Goal: Check status: Check status

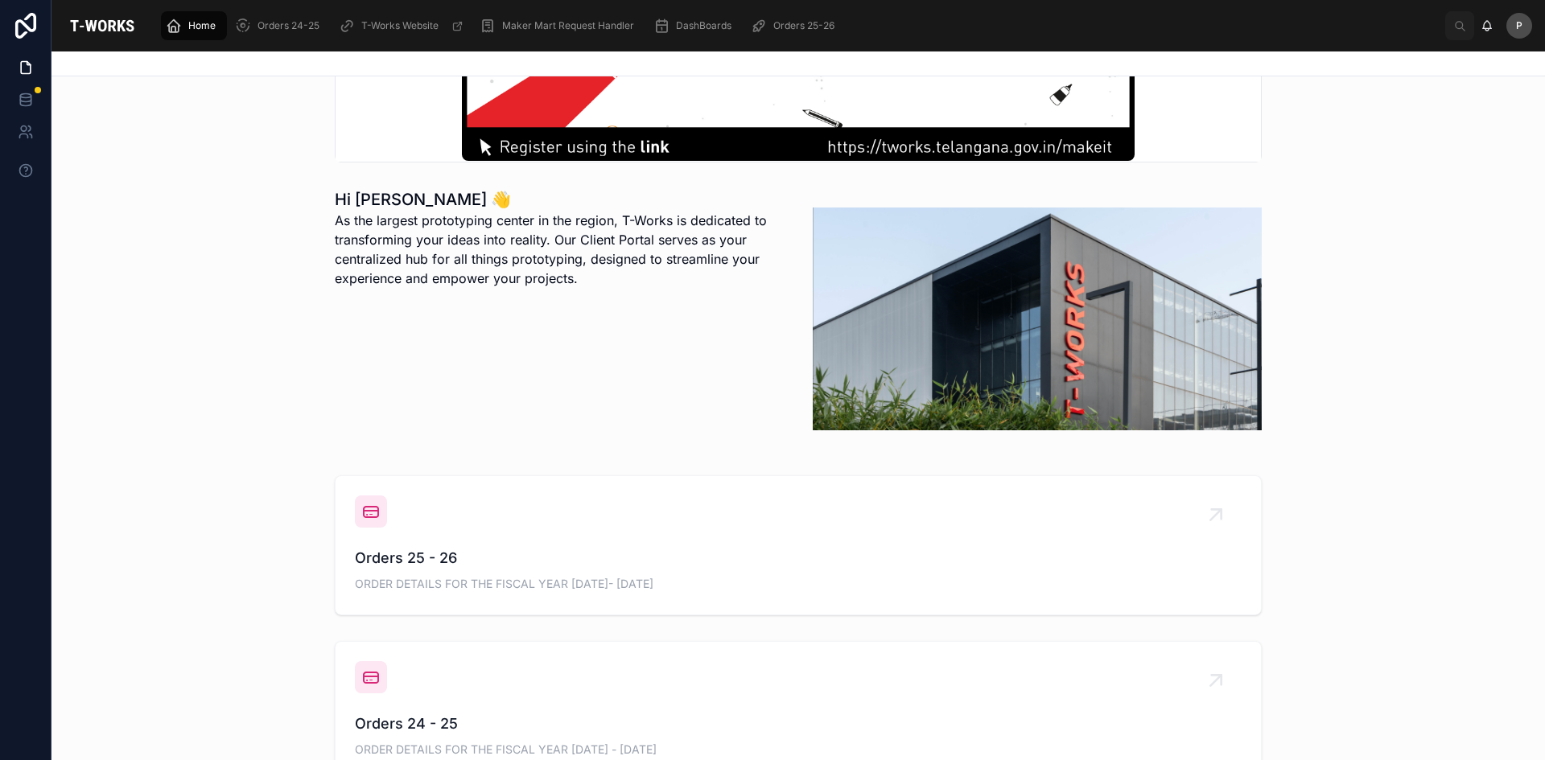
scroll to position [322, 0]
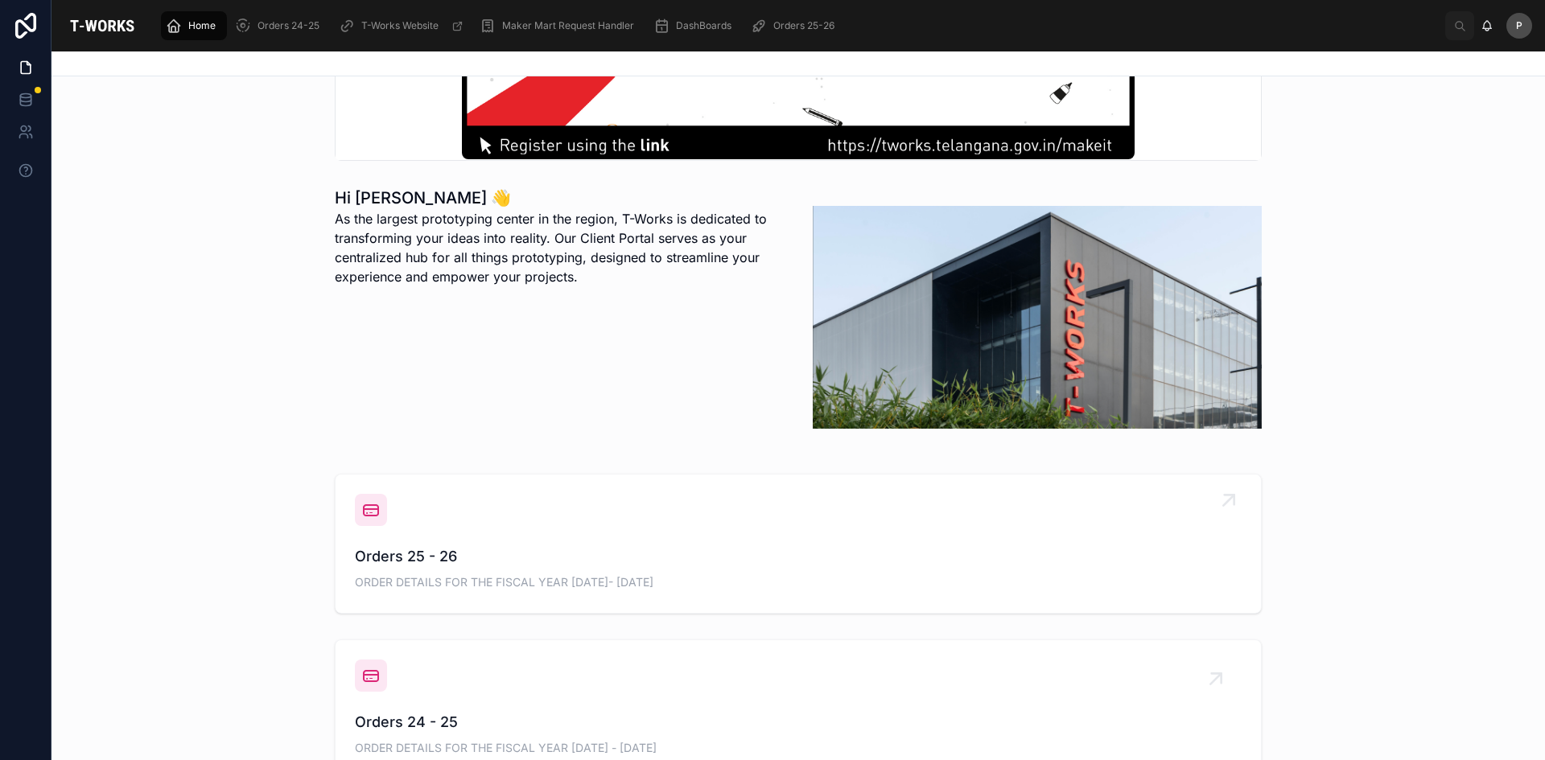
click at [414, 555] on span "Orders 25 - 26" at bounding box center [798, 556] width 887 height 23
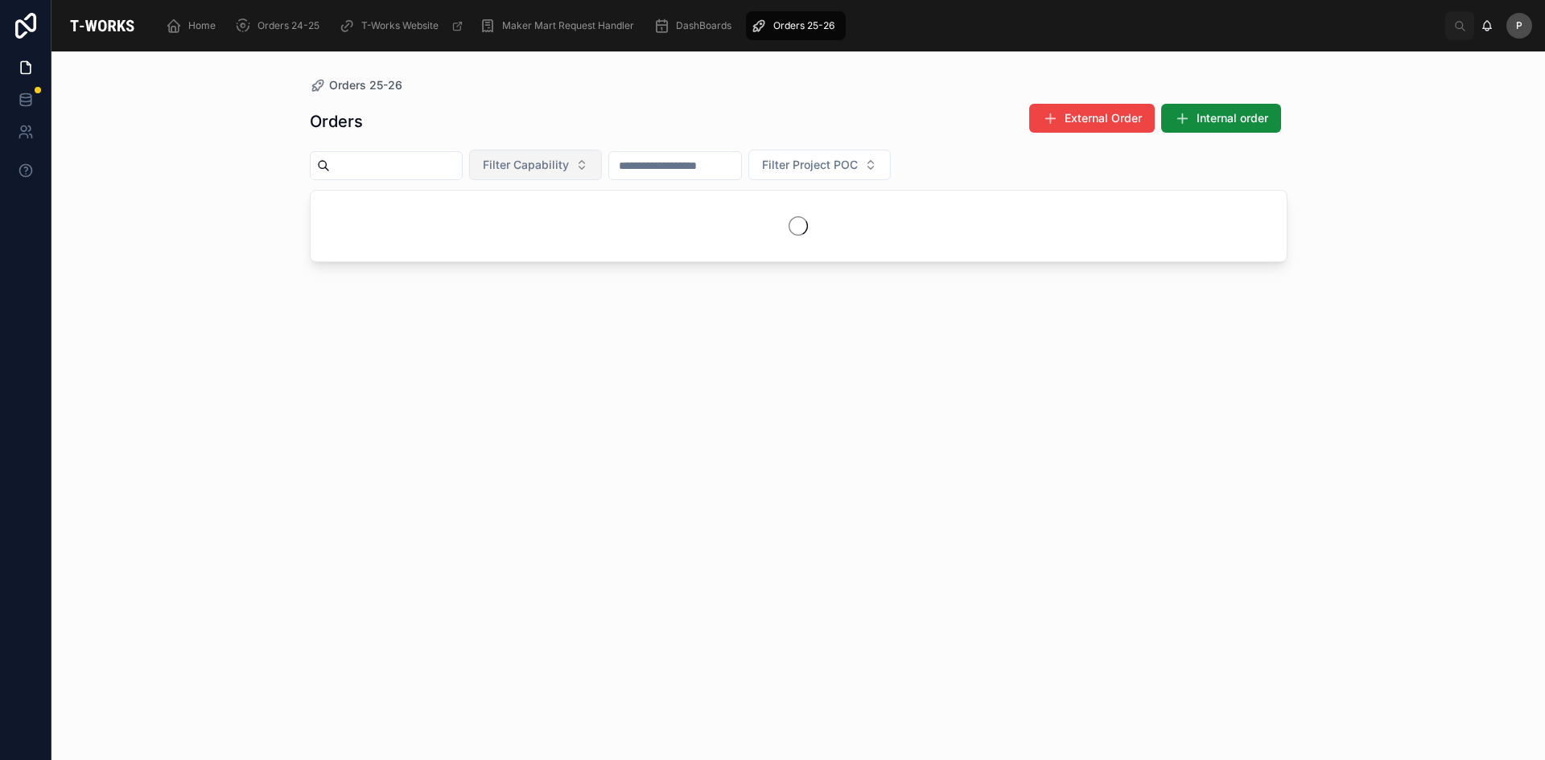
click at [569, 167] on span "Filter Capability" at bounding box center [526, 165] width 86 height 16
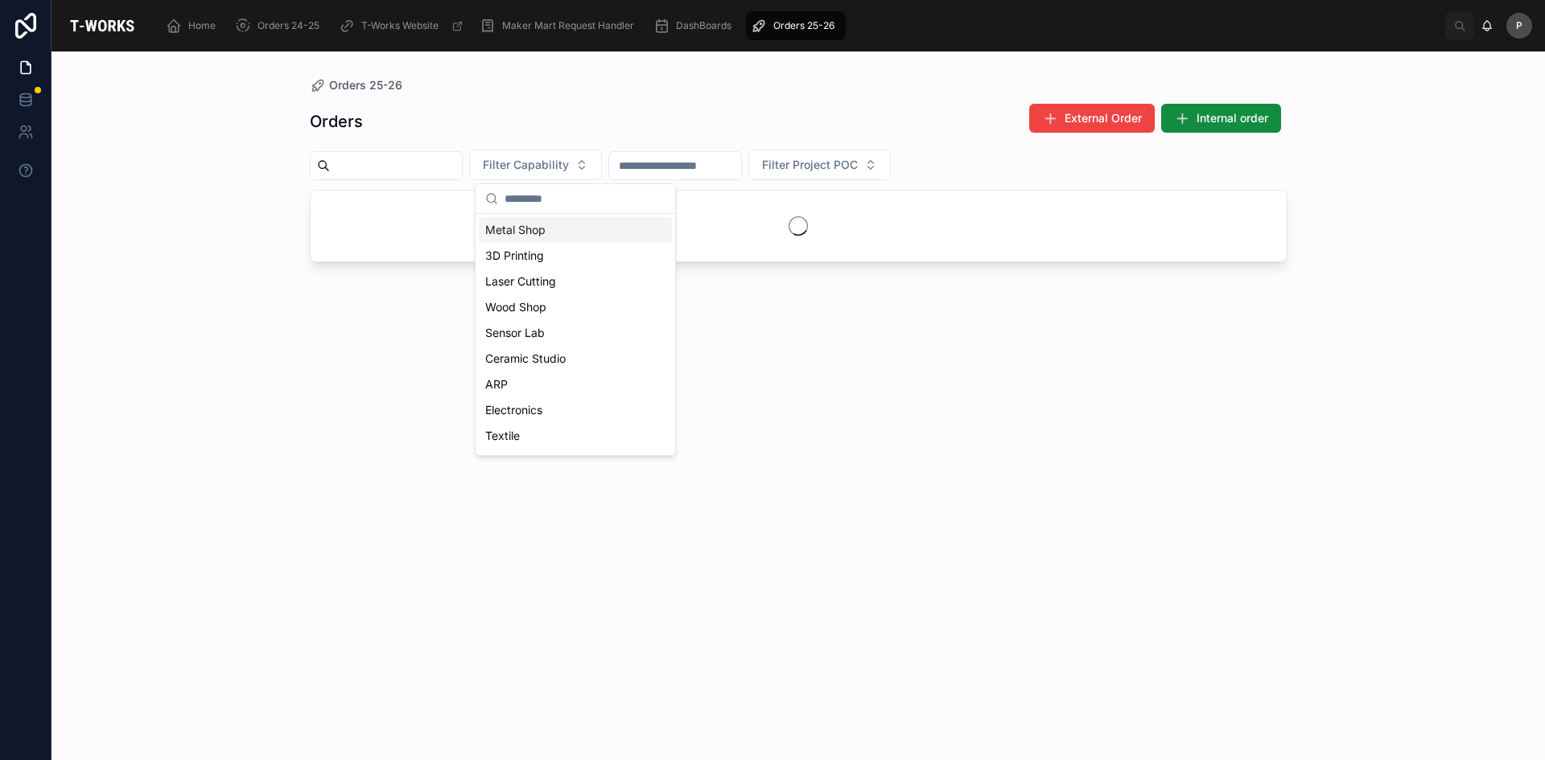
click at [521, 235] on div "Metal Shop" at bounding box center [575, 230] width 193 height 26
click at [698, 108] on div "Orders External Order Internal order" at bounding box center [798, 121] width 977 height 37
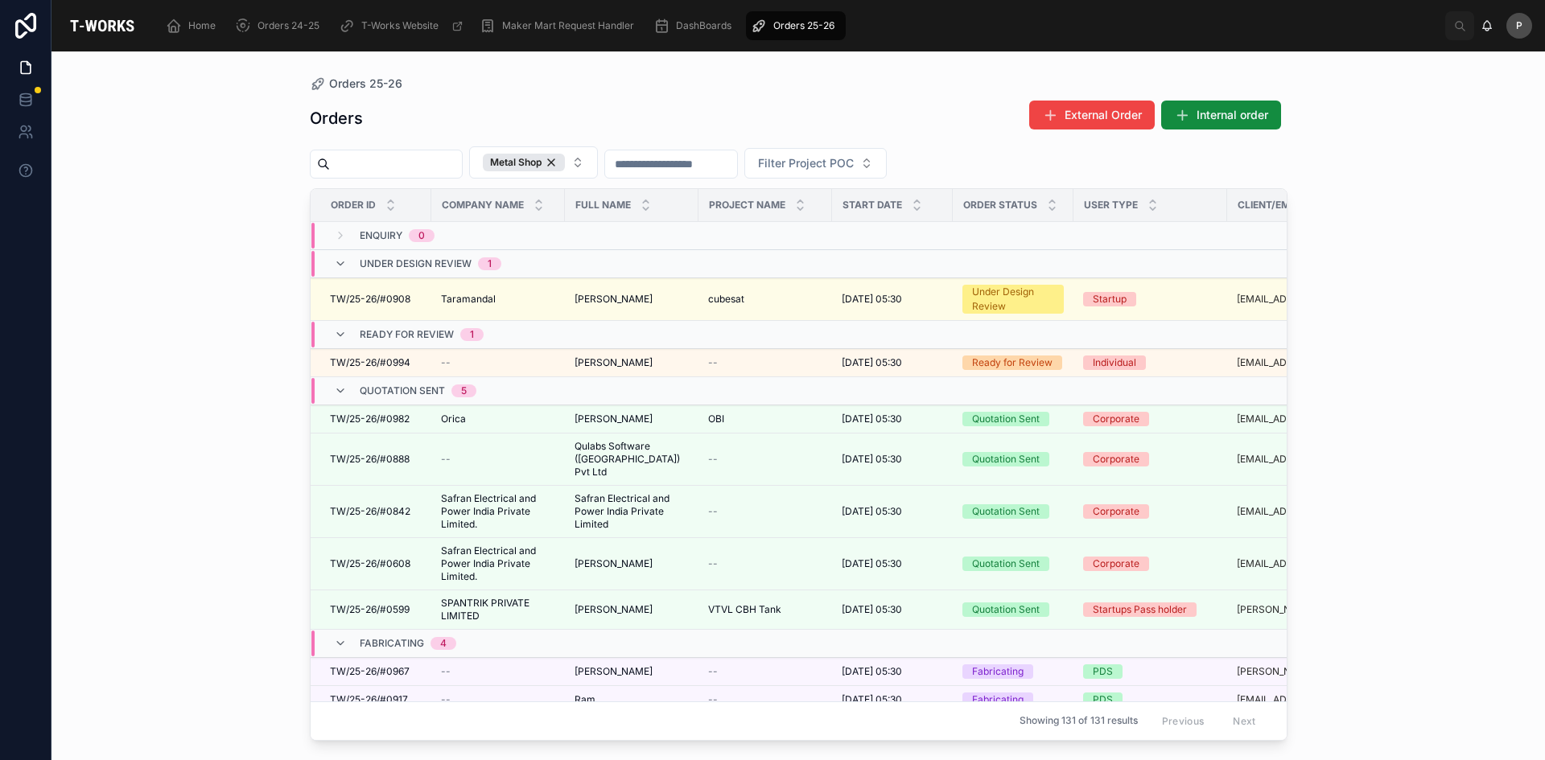
click at [244, 385] on div "Orders 25-26 Orders External Order Internal order Metal Shop Filter Project POC…" at bounding box center [797, 405] width 1493 height 709
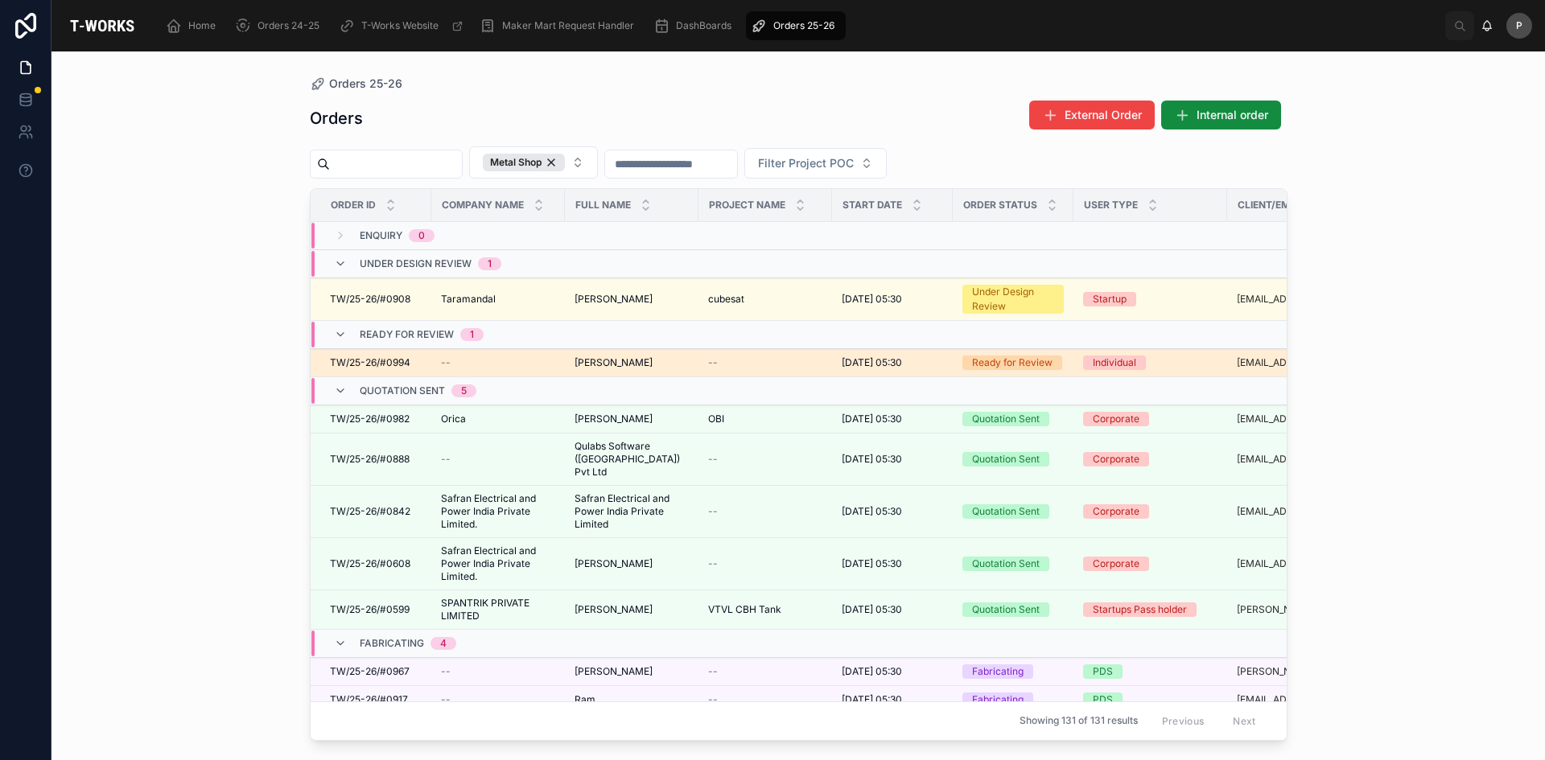
click at [592, 364] on span "[PERSON_NAME]" at bounding box center [613, 362] width 78 height 13
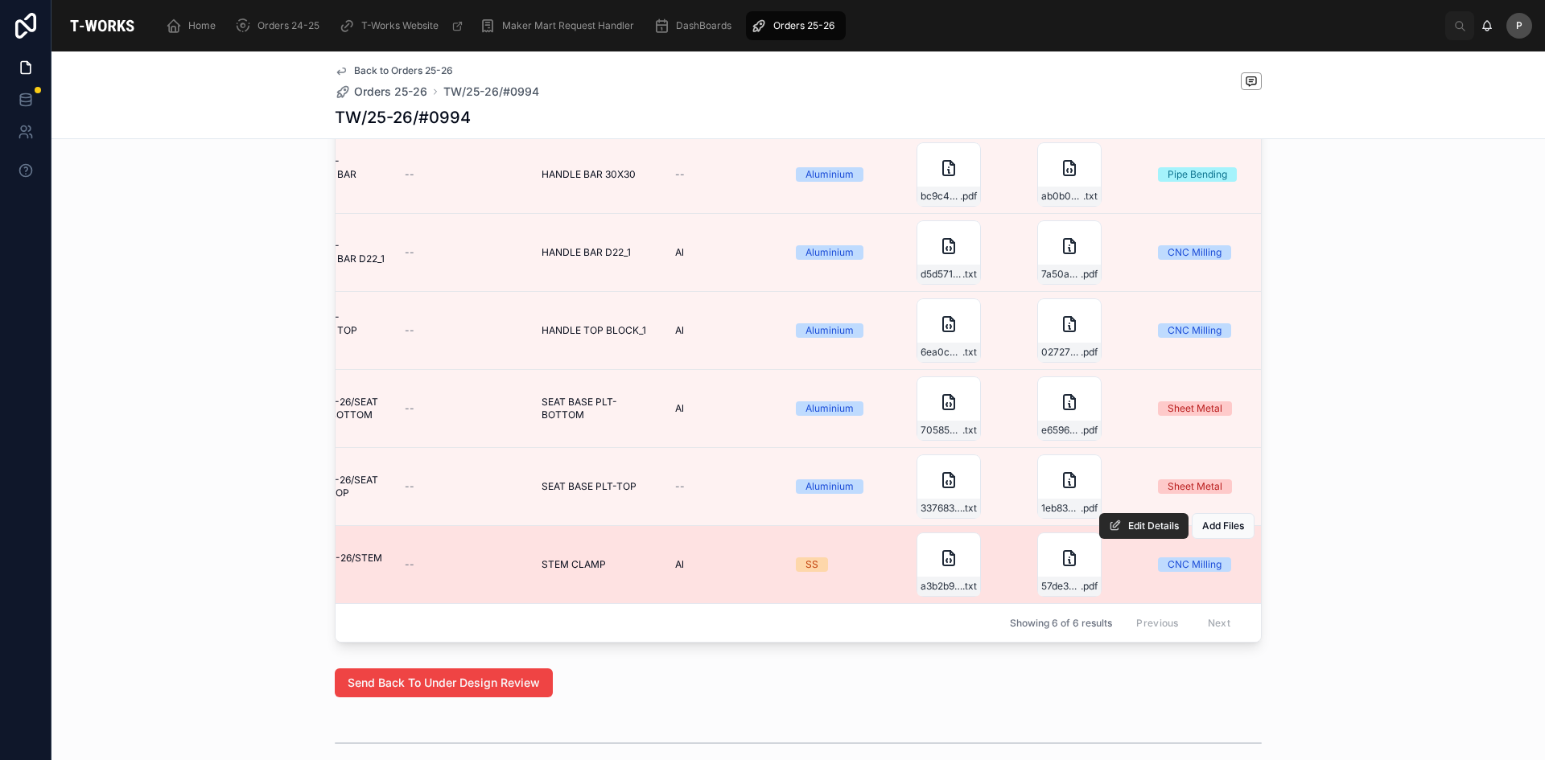
scroll to position [805, 0]
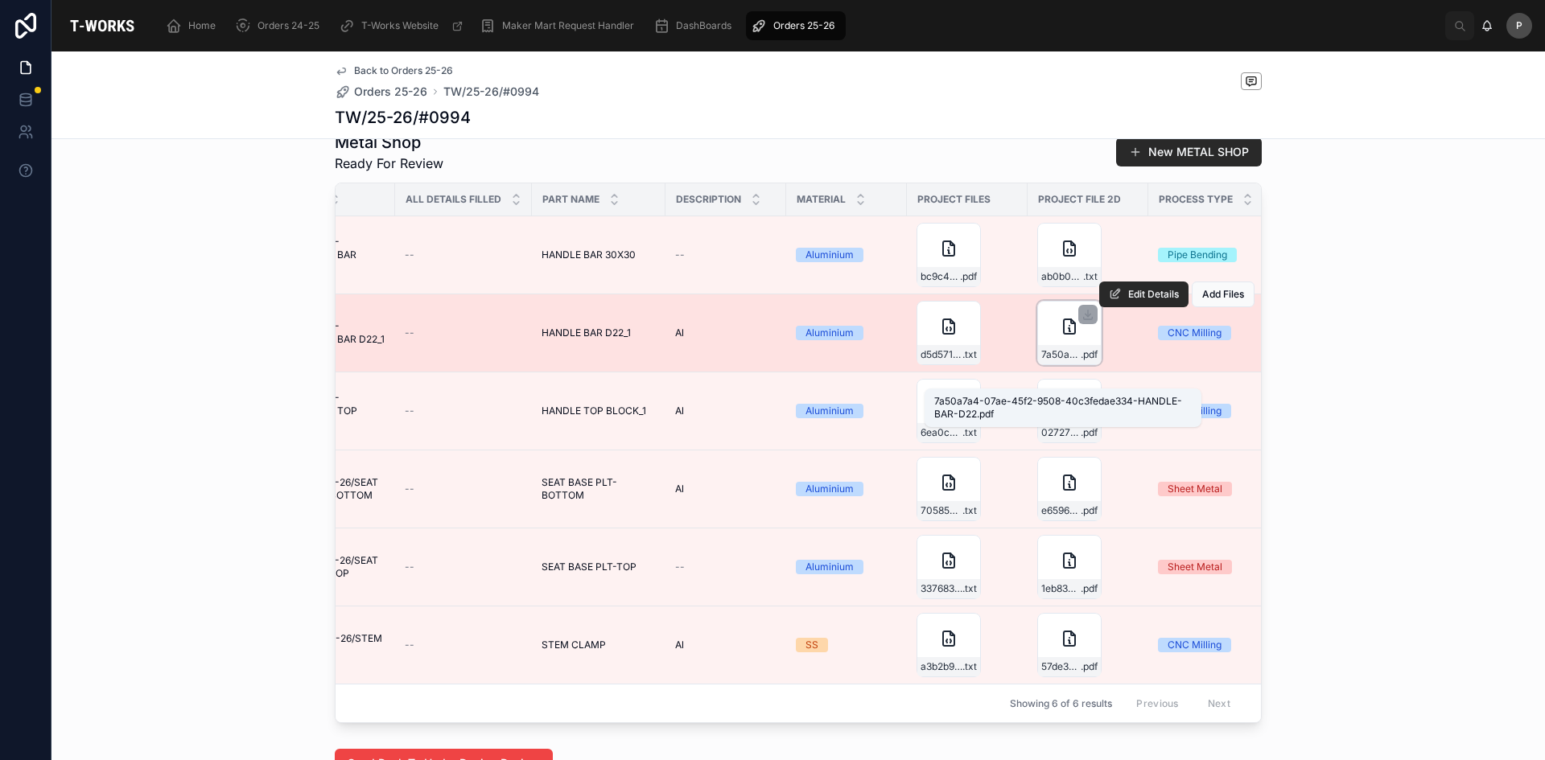
click at [1060, 361] on span "7a50a7a4-07ae-45f2-9508-40c3fedae334-HANDLE-BAR-D22" at bounding box center [1060, 354] width 39 height 13
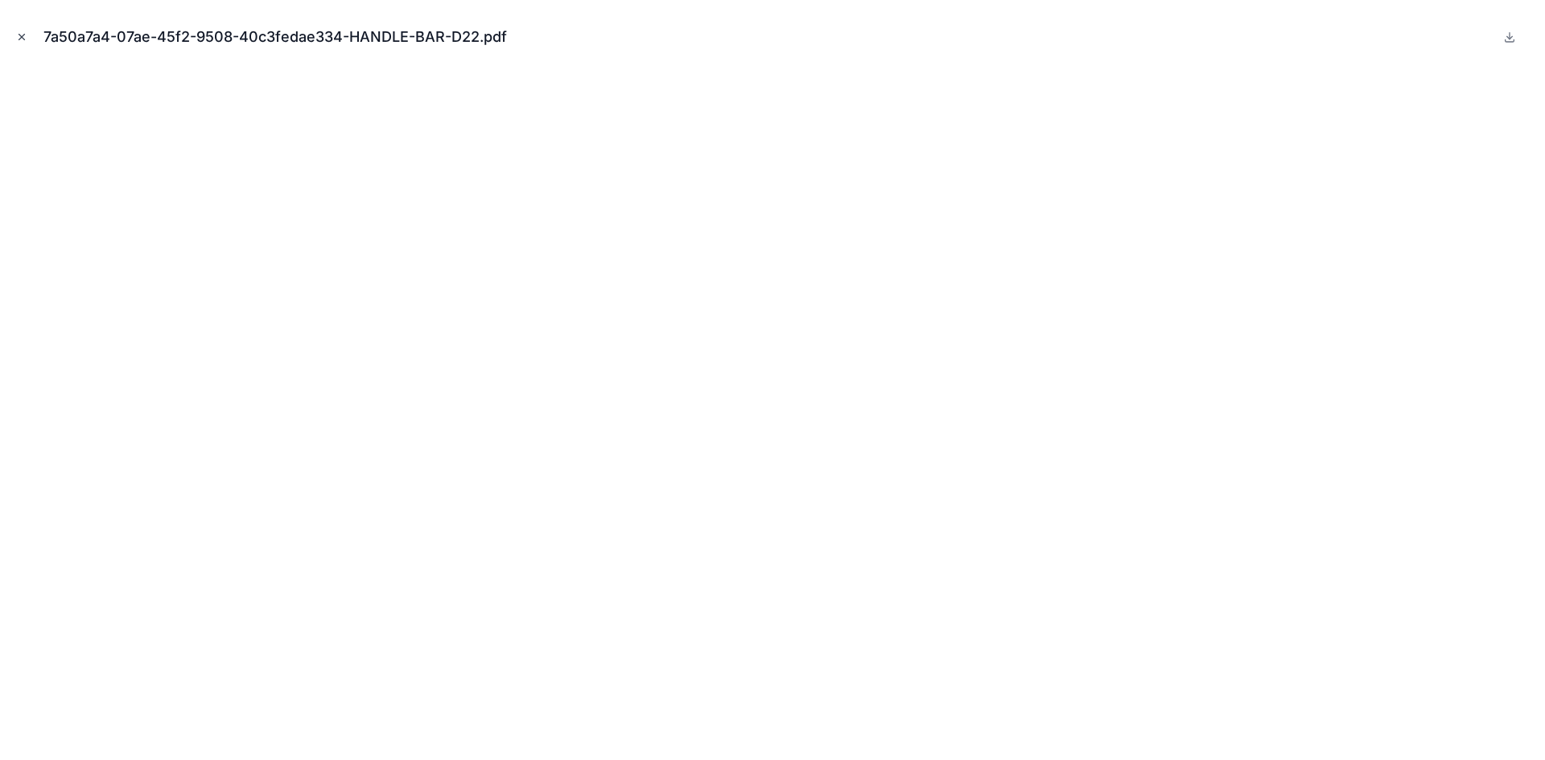
click at [25, 38] on icon "Close modal" at bounding box center [21, 36] width 11 height 11
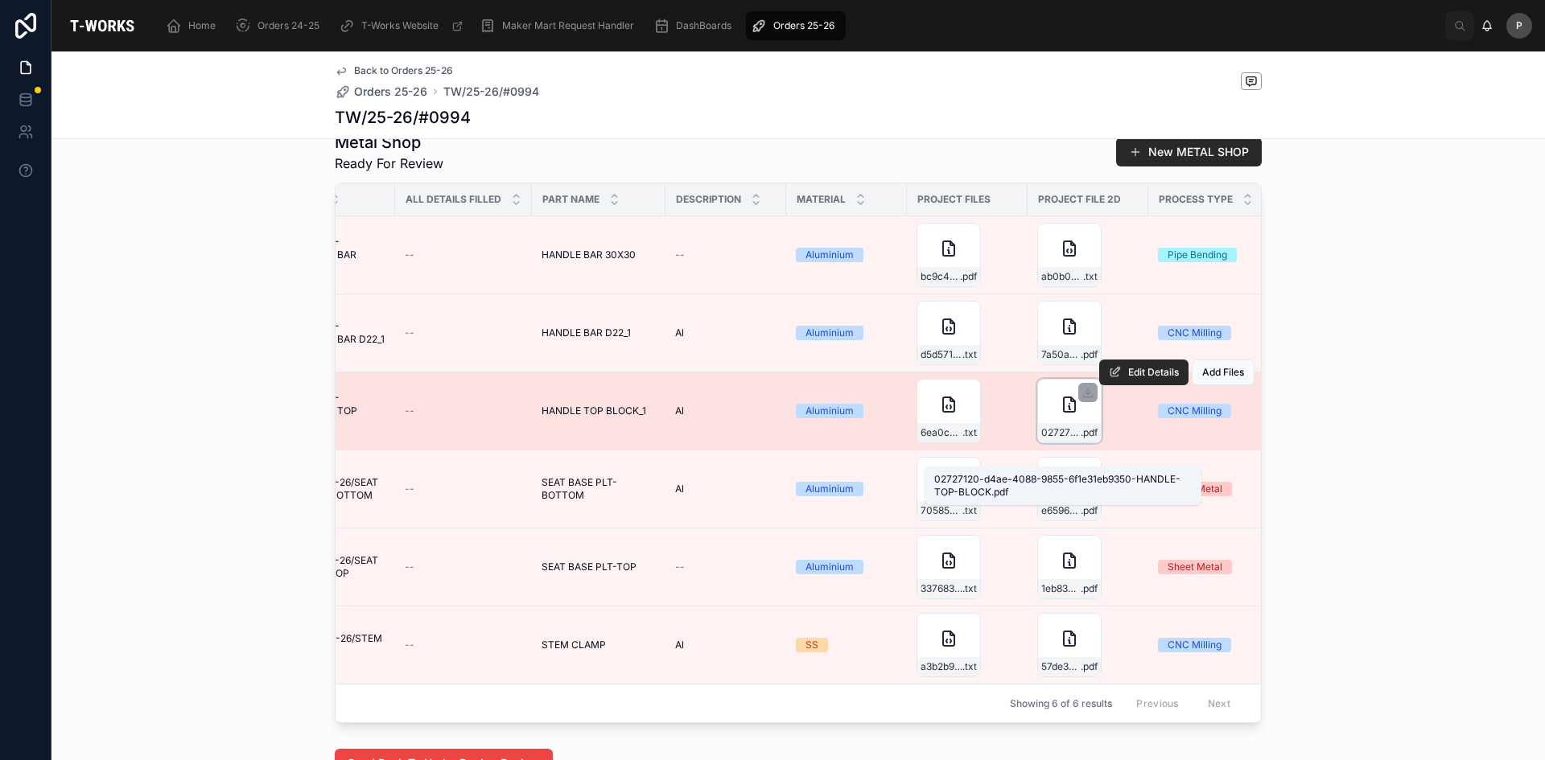
click at [1044, 439] on span "02727120-d4ae-4088-9855-6f1e31eb9350-HANDLE-TOP-BLOCK" at bounding box center [1060, 432] width 39 height 13
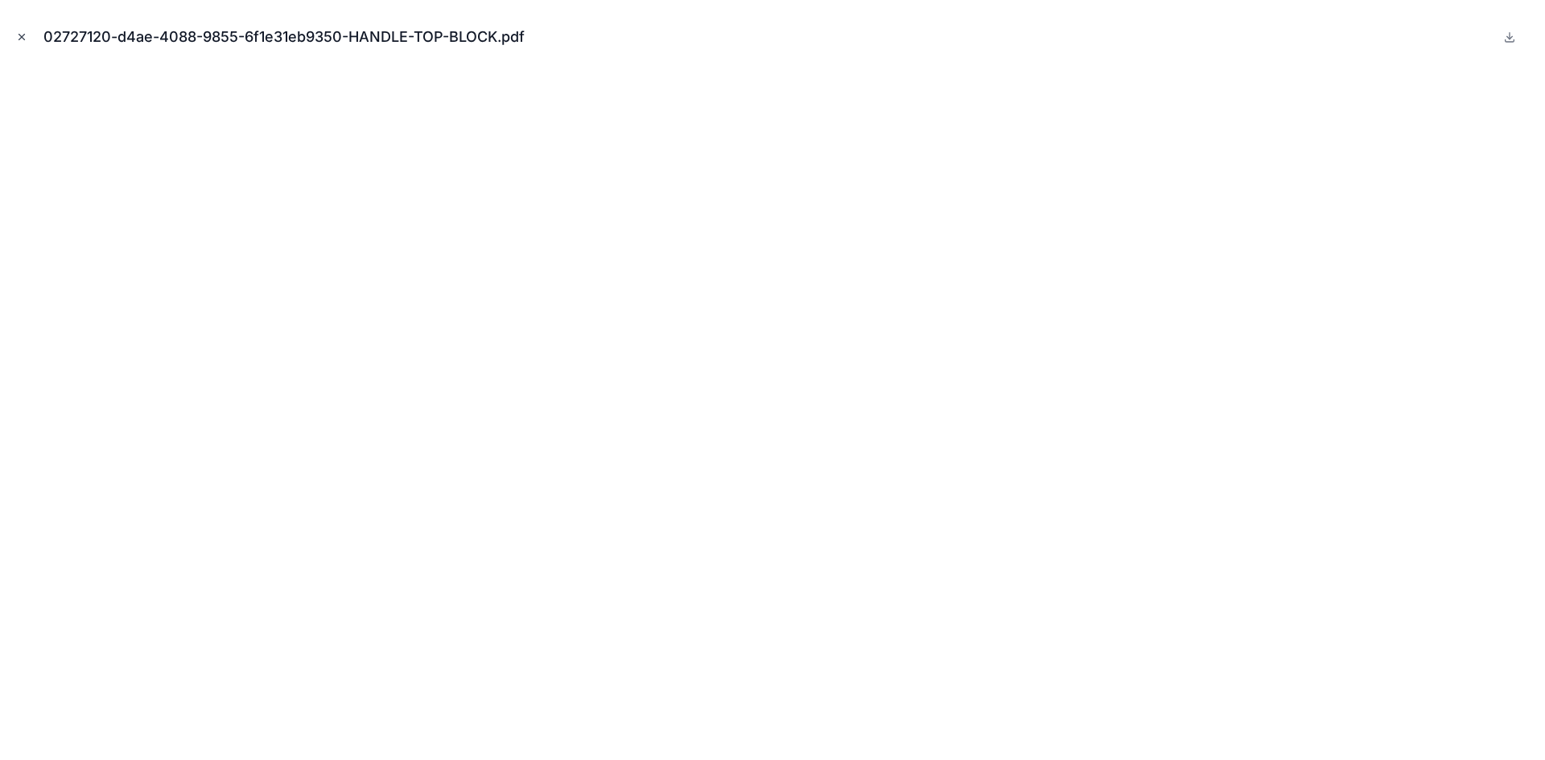
click at [19, 36] on icon "Close modal" at bounding box center [21, 36] width 11 height 11
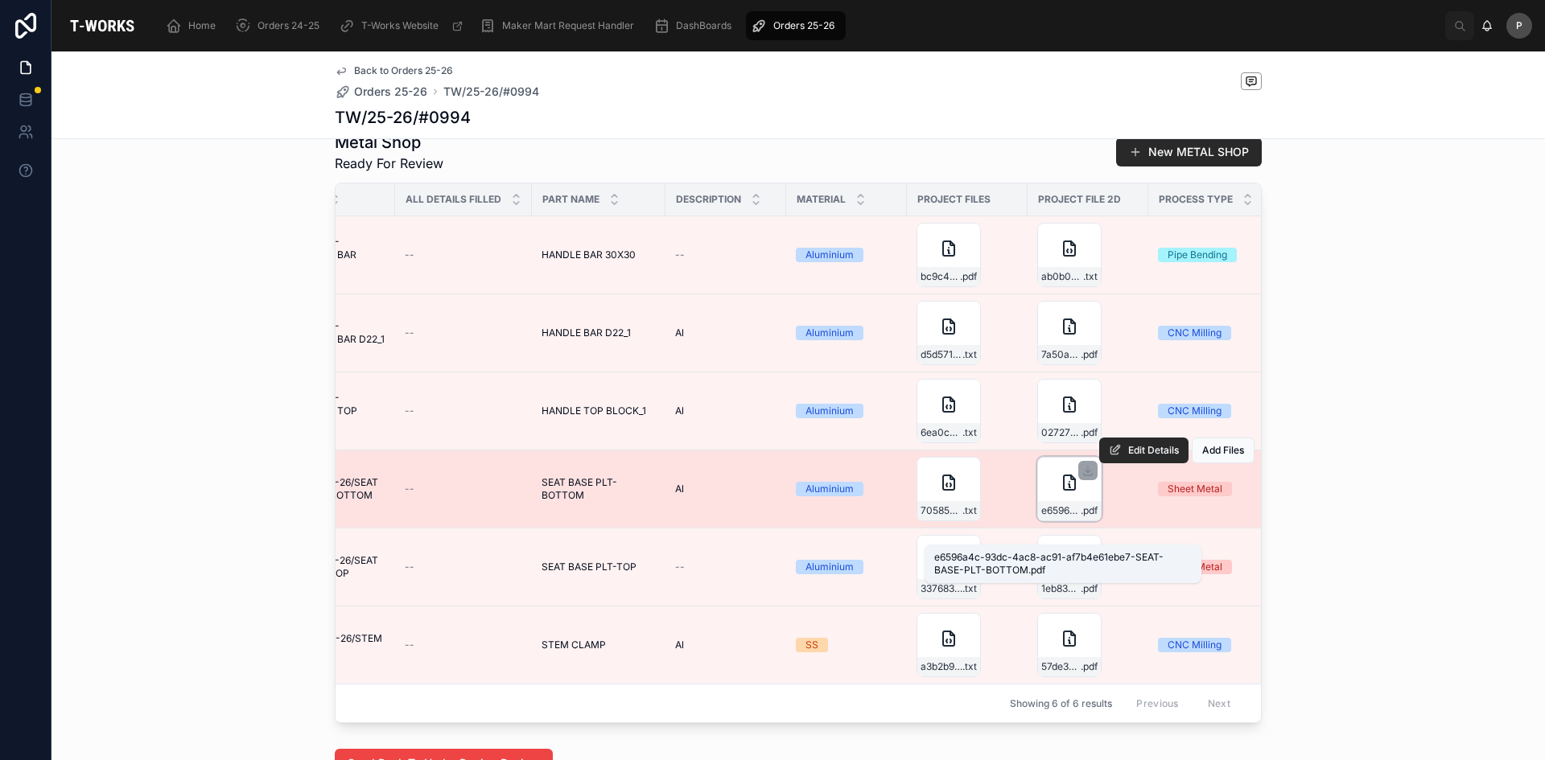
click at [1051, 517] on span "e6596a4c-93dc-4ac8-ac91-af7b4e61ebe7-SEAT-BASE-PLT-BOTTOM" at bounding box center [1060, 510] width 39 height 13
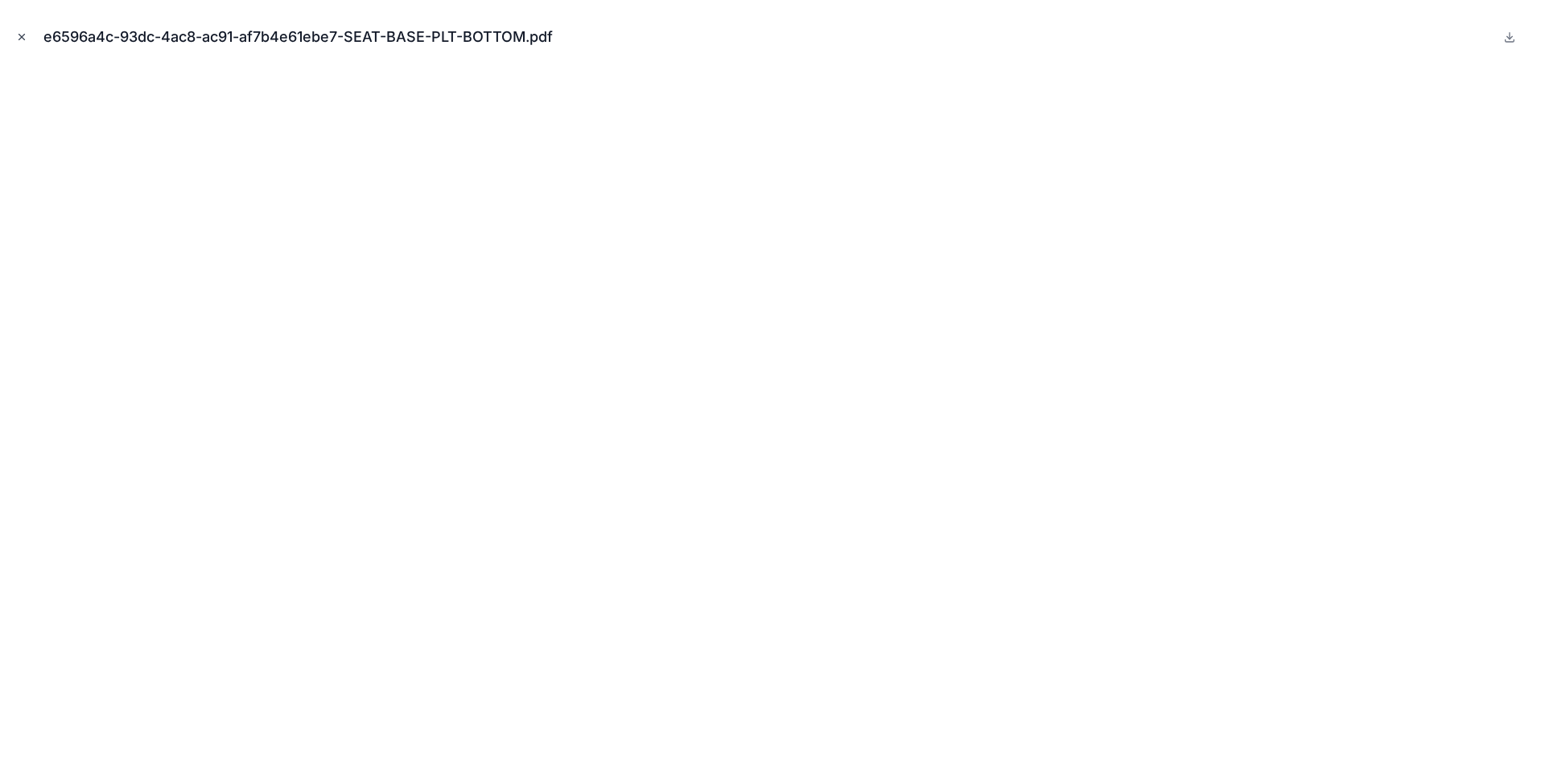
click at [24, 40] on icon "Close modal" at bounding box center [21, 36] width 11 height 11
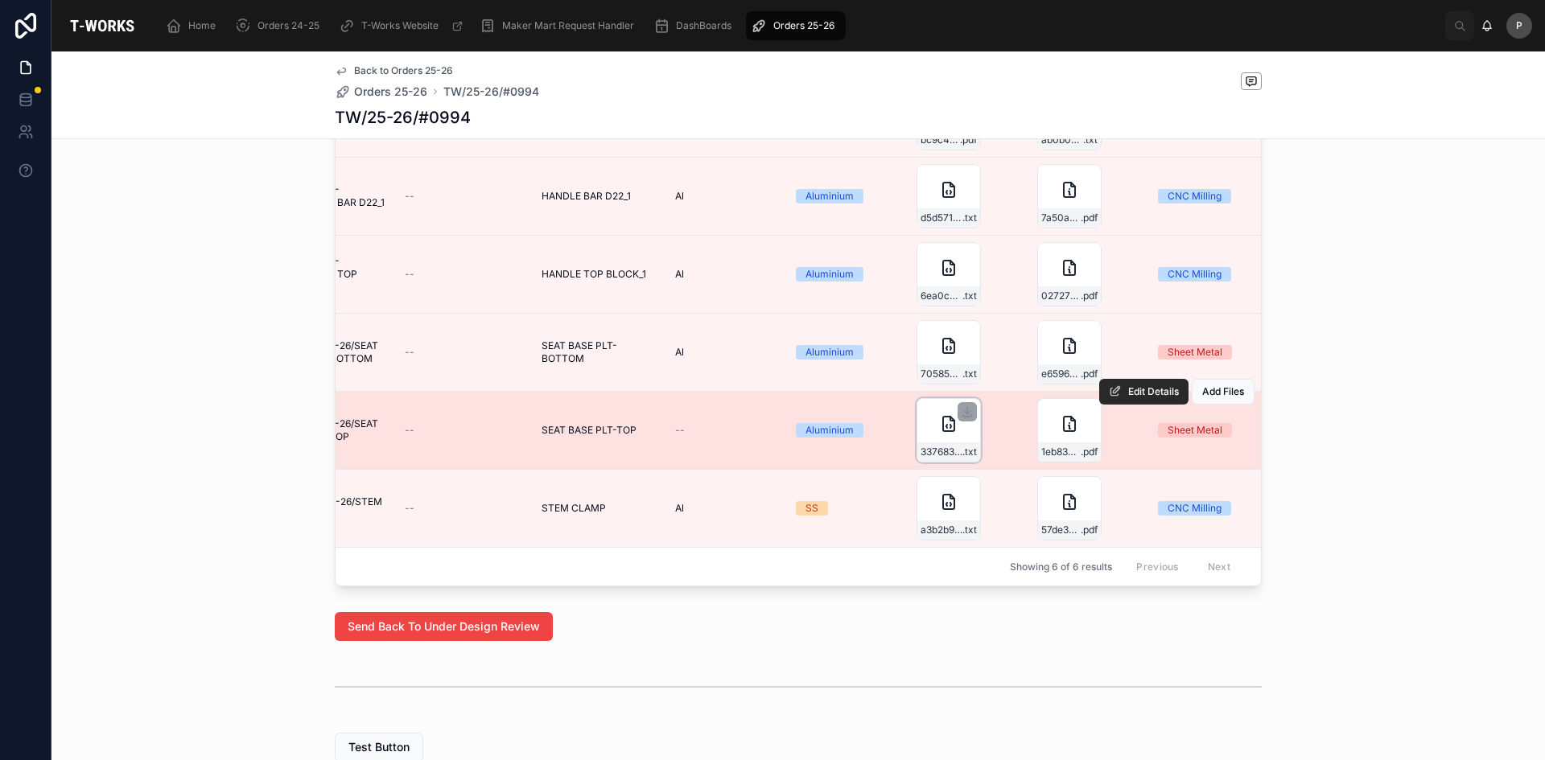
scroll to position [965, 0]
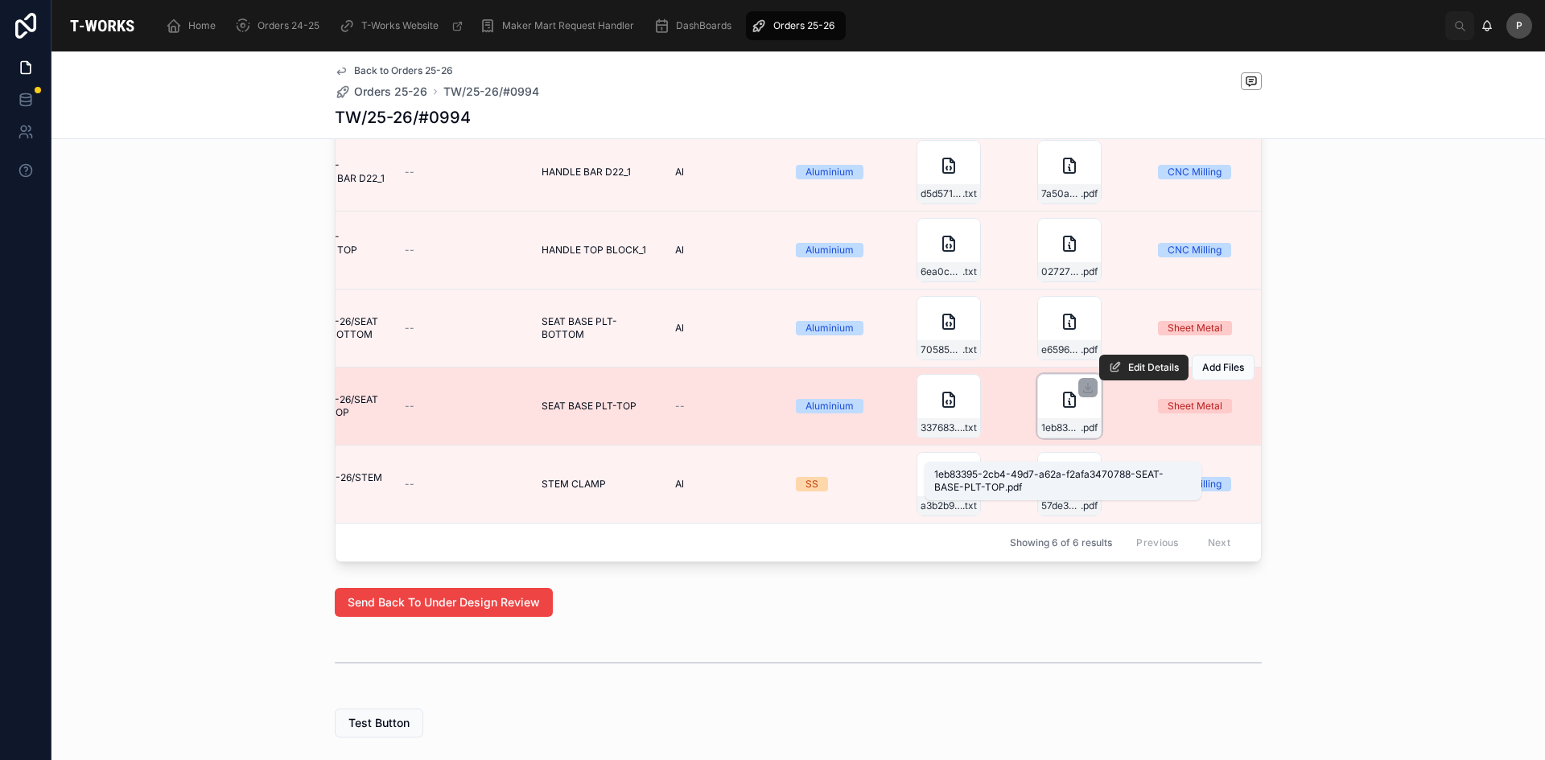
click at [1060, 434] on span "1eb83395-2cb4-49d7-a62a-f2afa3470788-SEAT-BASE-PLT-TOP" at bounding box center [1060, 428] width 39 height 13
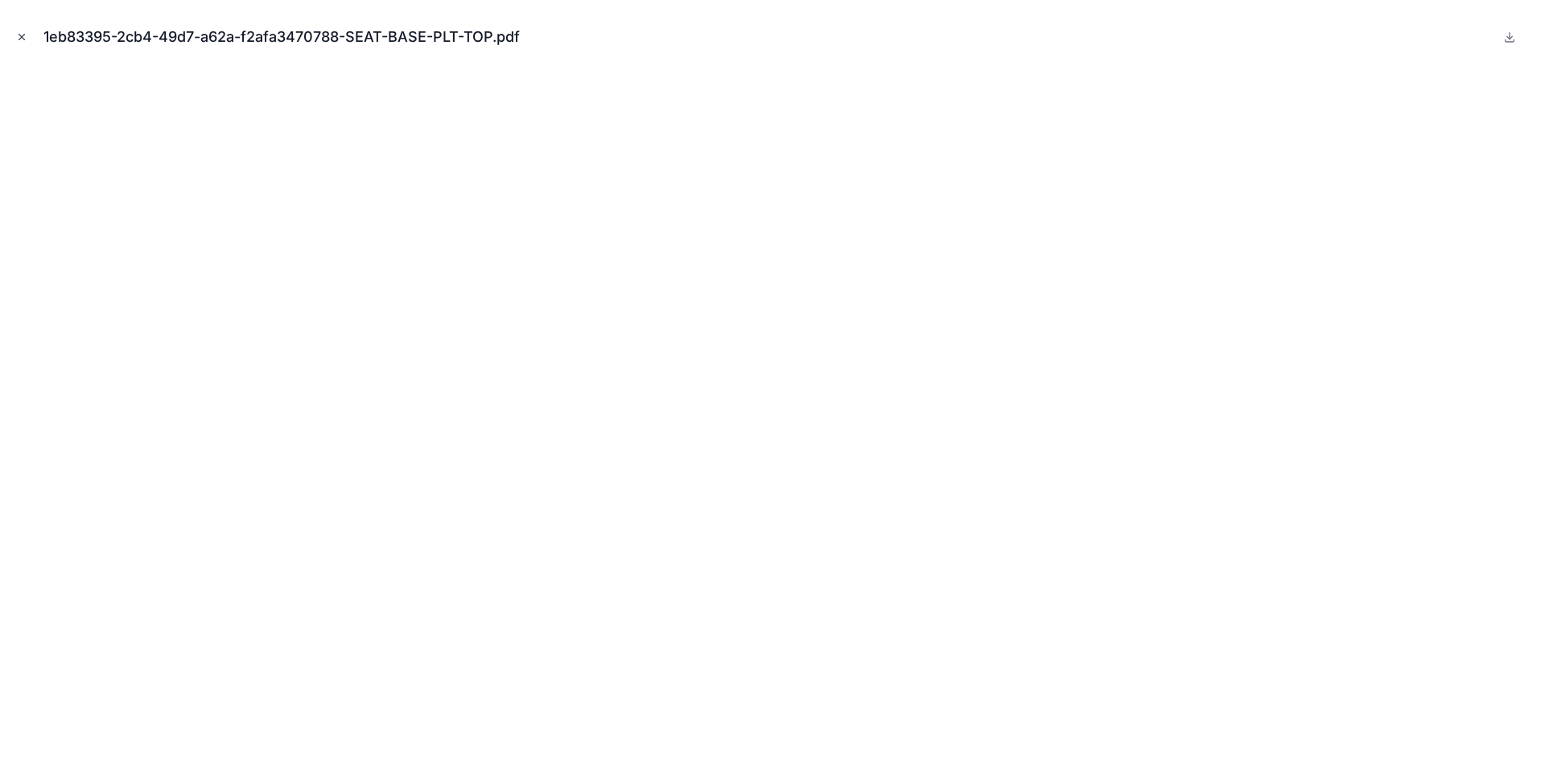
click at [21, 36] on icon "Close modal" at bounding box center [22, 38] width 6 height 6
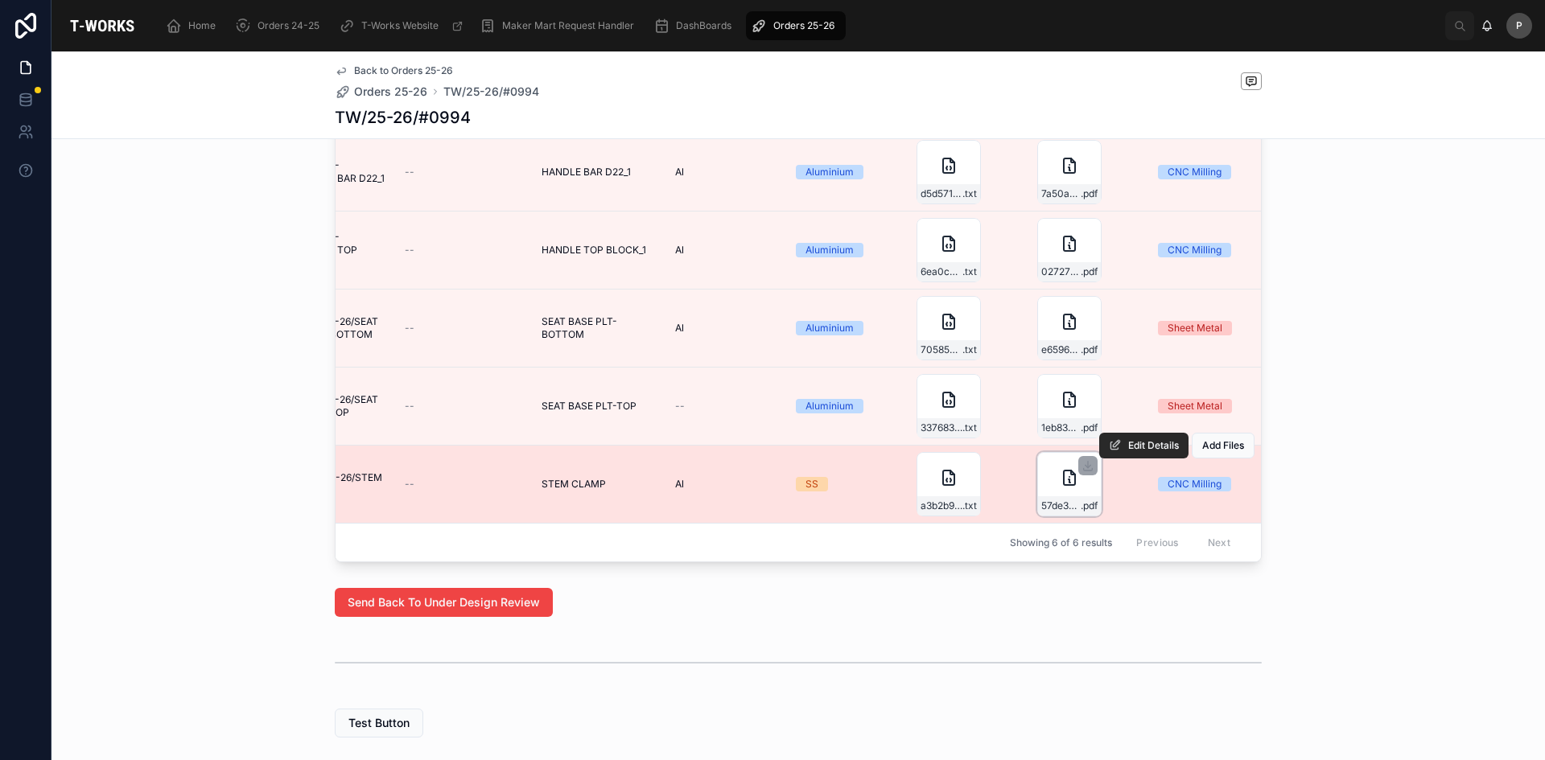
click at [1048, 516] on div "57de383a-0dd9-4a27-9c77-b6a375f34a04-STEM-CLAMP .pdf" at bounding box center [1069, 484] width 64 height 64
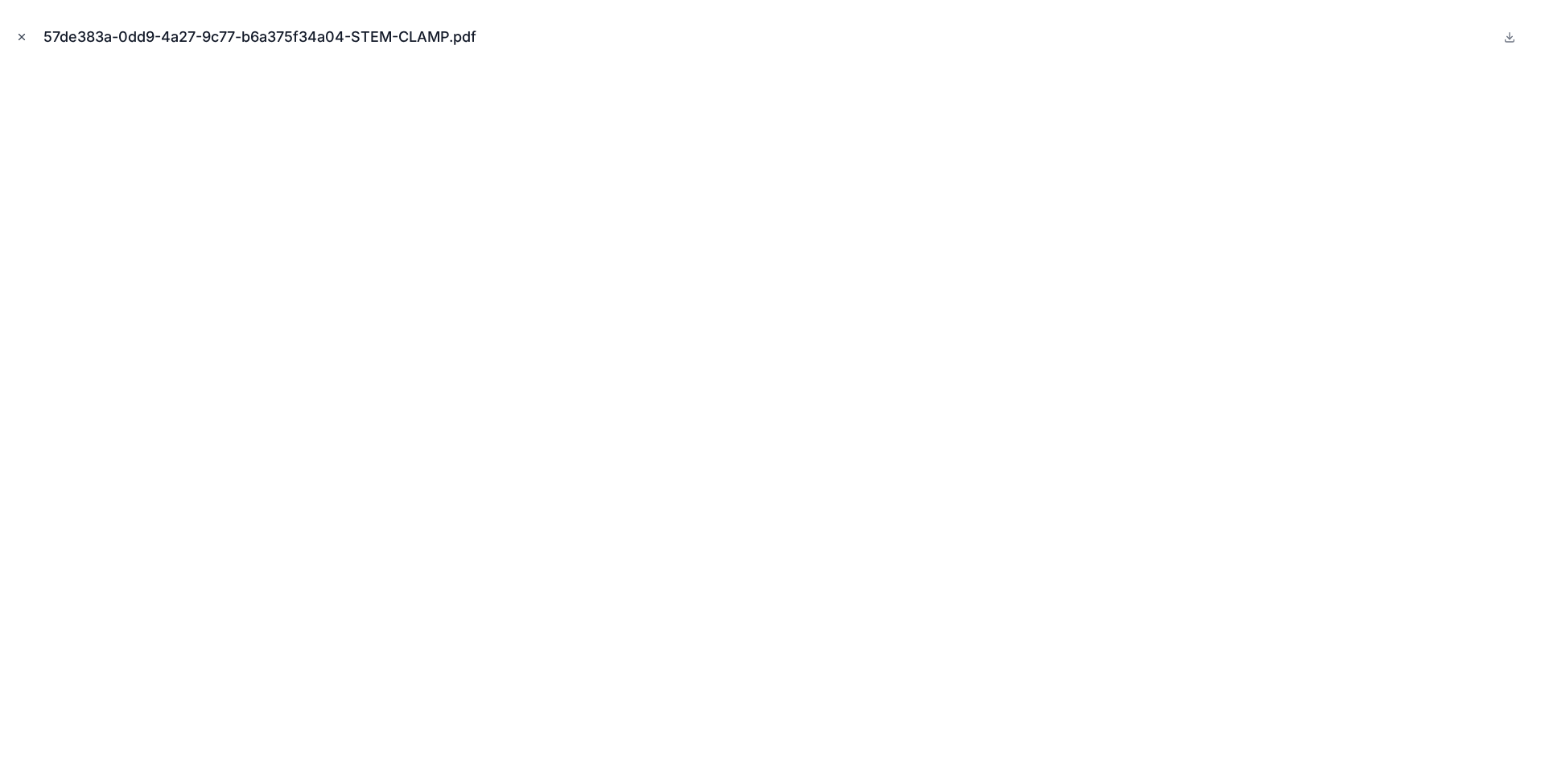
click at [19, 35] on icon "Close modal" at bounding box center [21, 36] width 11 height 11
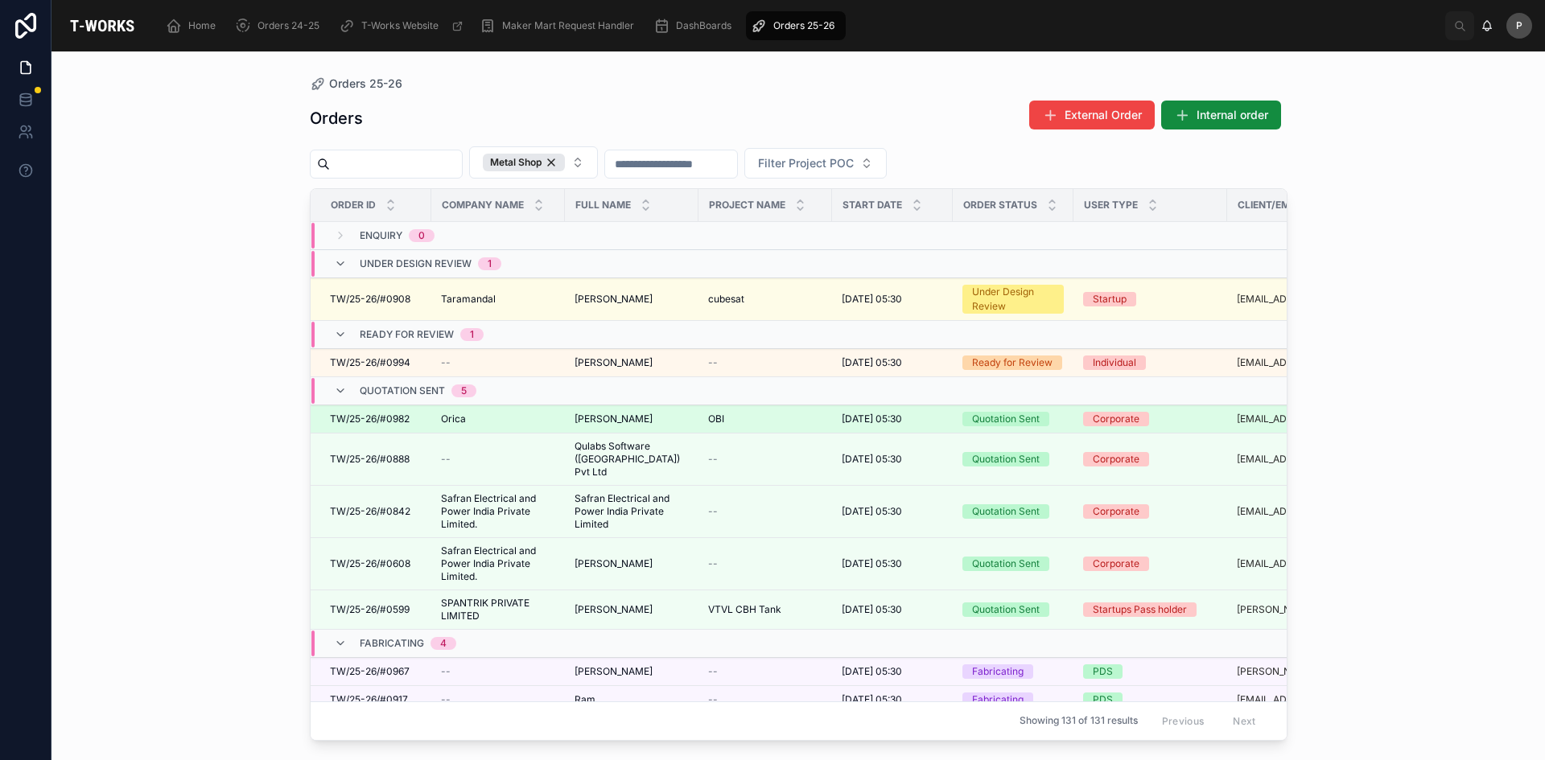
click at [455, 422] on span "Orica" at bounding box center [453, 419] width 25 height 13
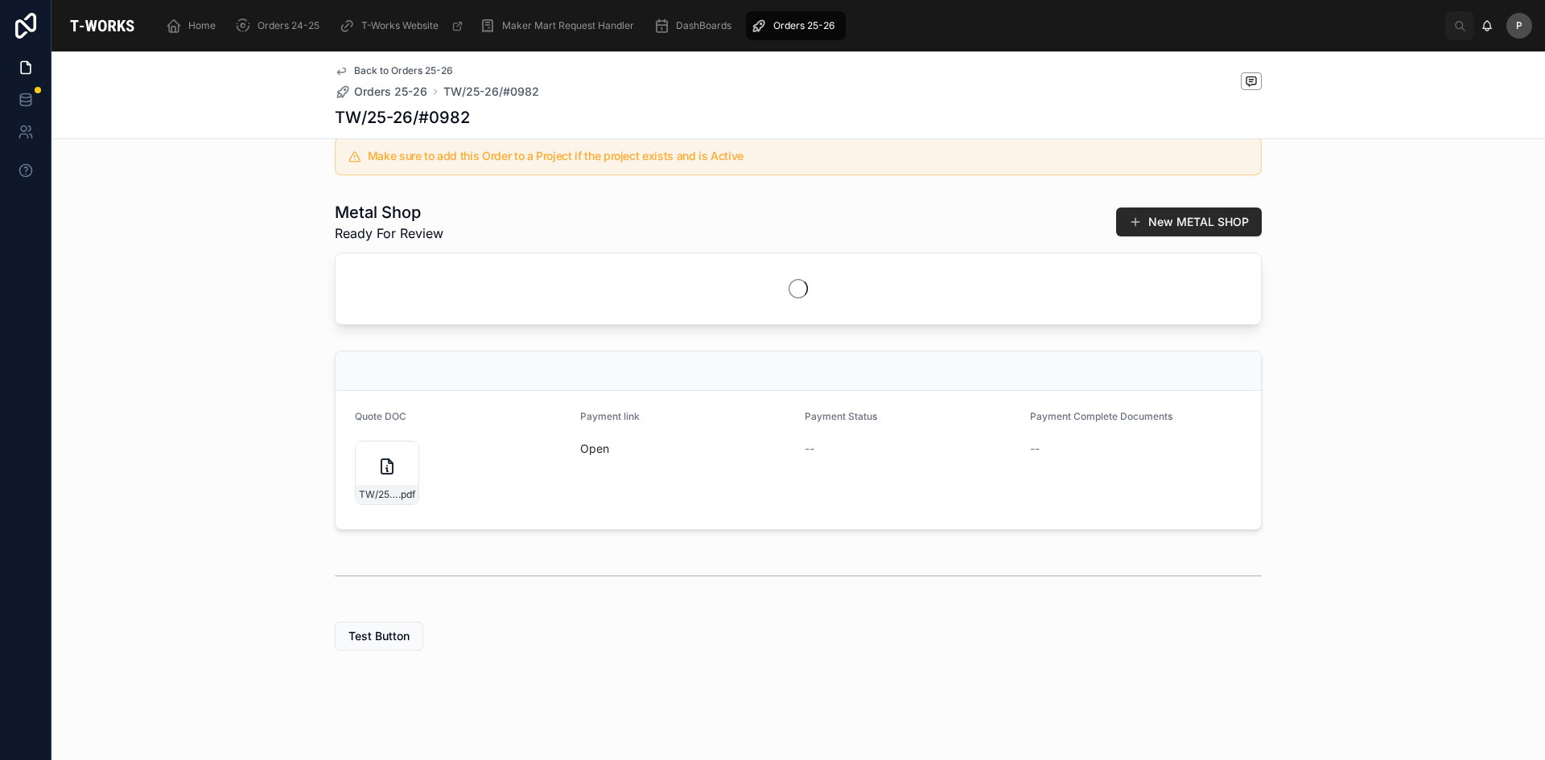
scroll to position [372, 0]
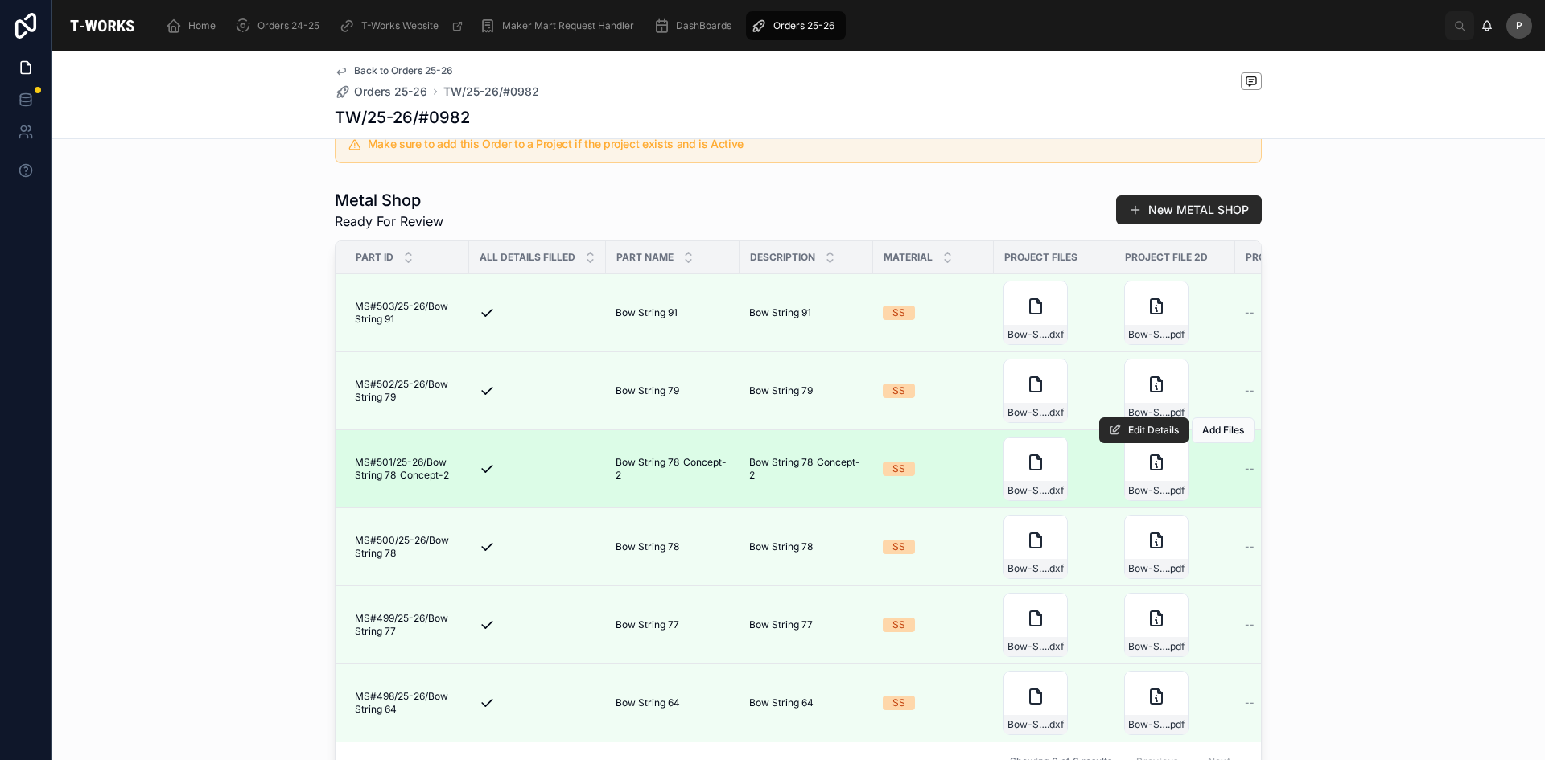
click at [377, 479] on span "MS#501/25-26/Bow String 78_Concept-2" at bounding box center [407, 469] width 105 height 26
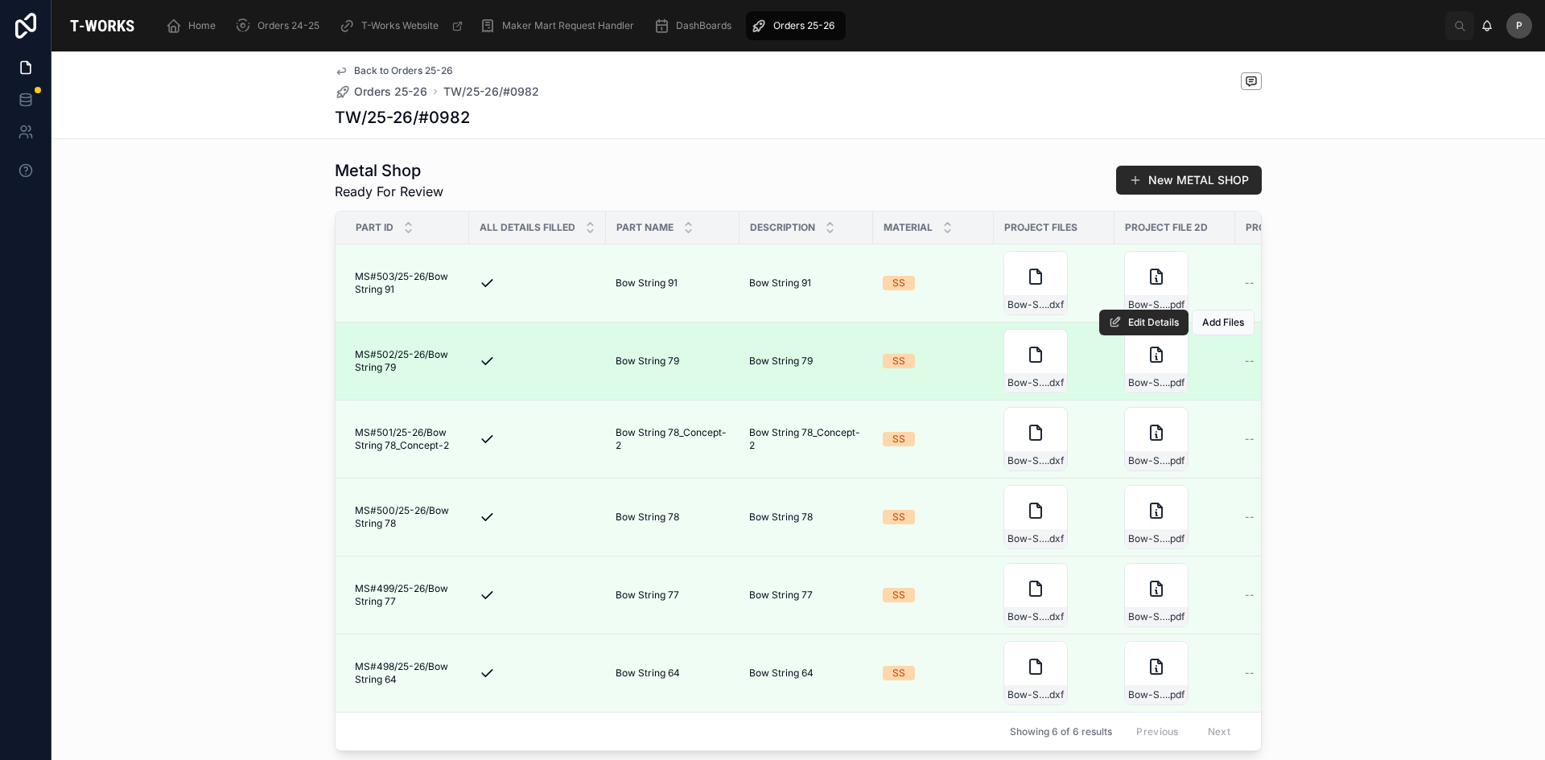
scroll to position [724, 0]
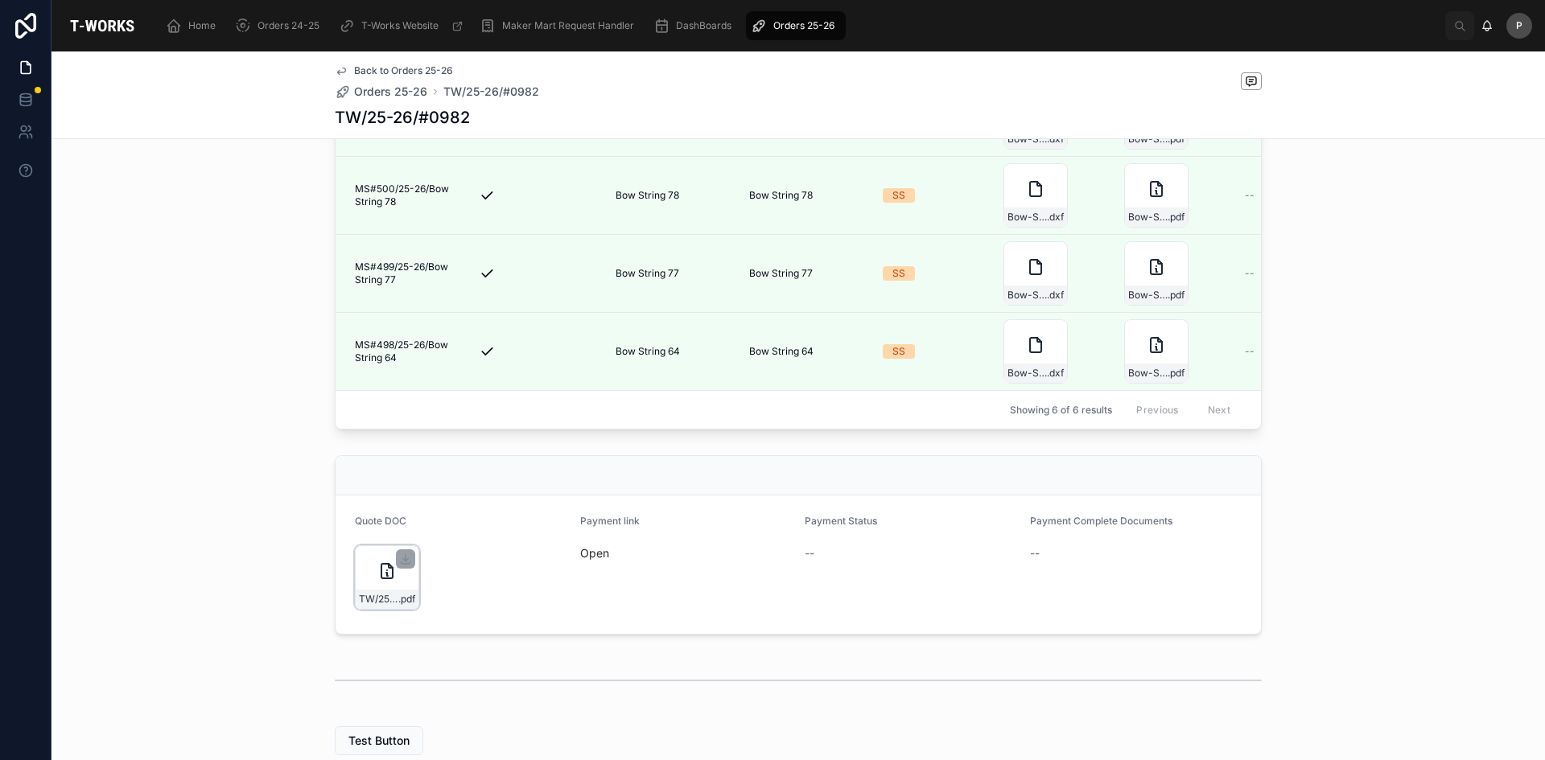
click at [377, 610] on div "TW/25-26/#0982 .pdf" at bounding box center [387, 577] width 64 height 64
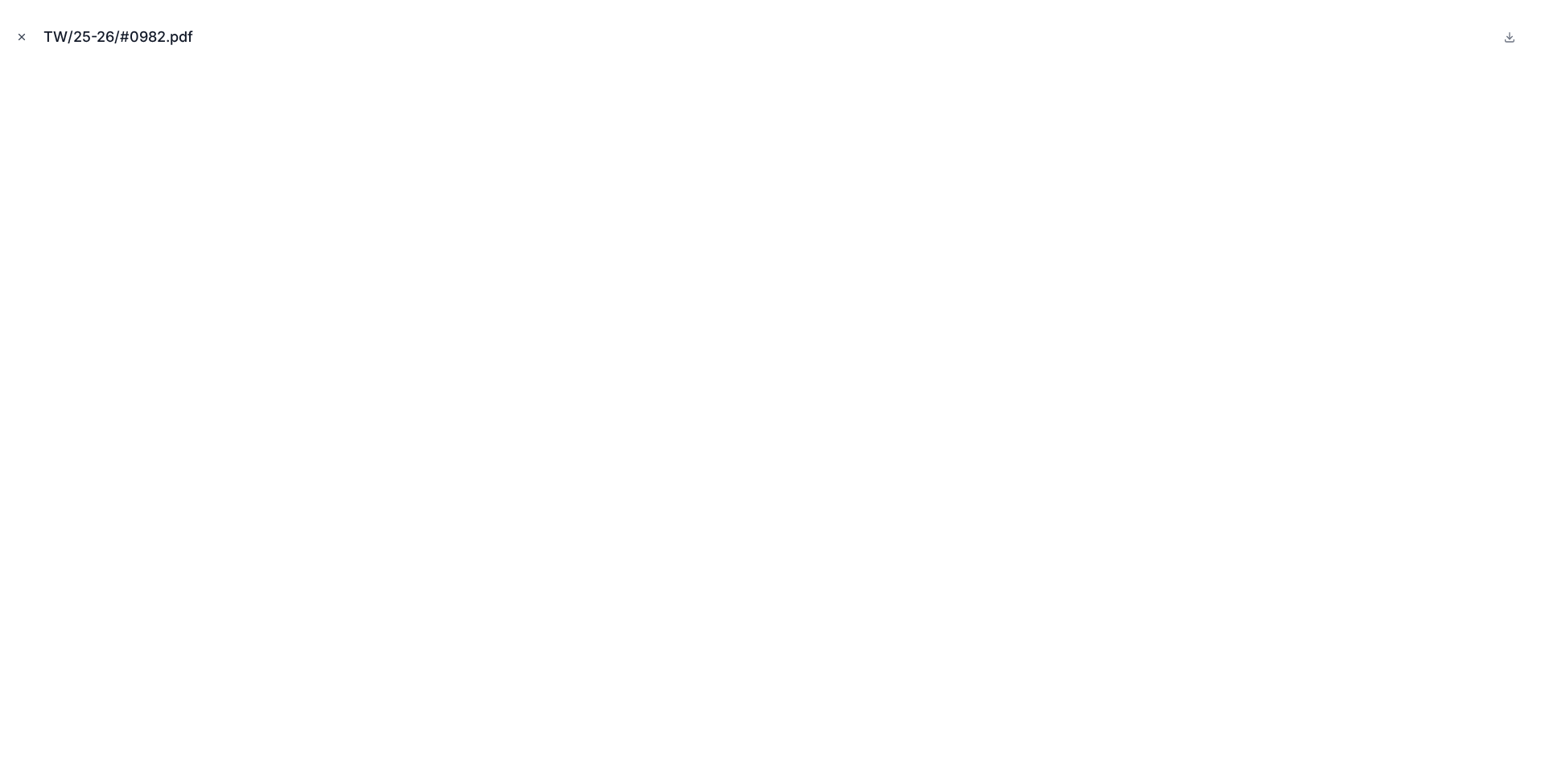
click at [27, 39] on button "Close modal" at bounding box center [22, 37] width 18 height 18
